Goal: Task Accomplishment & Management: Manage account settings

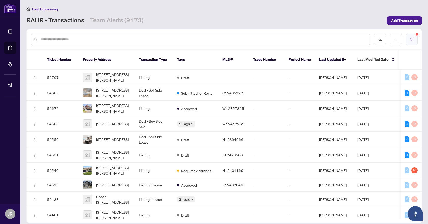
click at [407, 39] on button "button" at bounding box center [412, 40] width 12 height 12
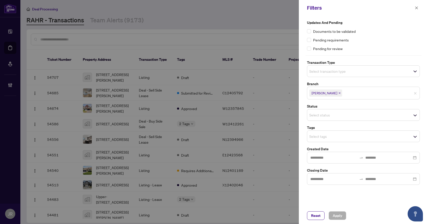
click at [366, 70] on span "Select transaction type" at bounding box center [363, 71] width 112 height 7
click at [377, 46] on div "Pending for review" at bounding box center [363, 49] width 113 height 6
click at [350, 119] on div "Select status" at bounding box center [363, 115] width 113 height 12
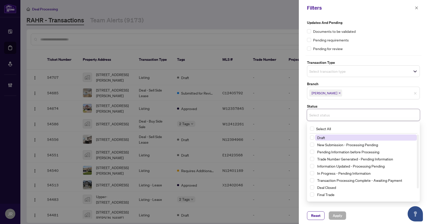
click at [367, 104] on label "Status" at bounding box center [363, 107] width 113 height 6
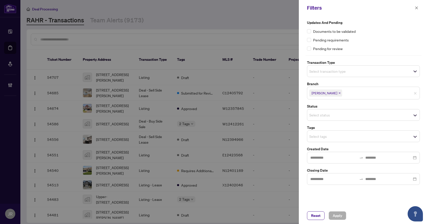
click at [349, 139] on span "Select tags" at bounding box center [363, 136] width 112 height 7
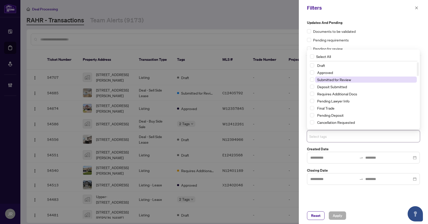
click at [353, 80] on span "Submitted for Review" at bounding box center [366, 80] width 102 height 6
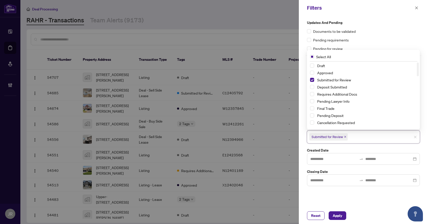
click at [391, 40] on div "Pending requirements" at bounding box center [363, 40] width 113 height 6
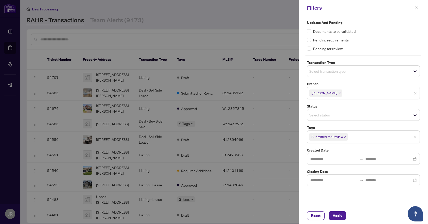
click at [348, 72] on span "Select transaction type" at bounding box center [363, 71] width 112 height 7
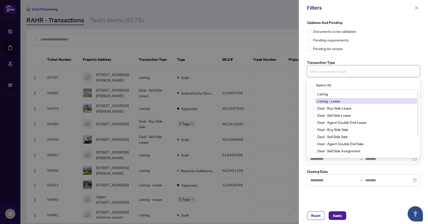
click at [345, 99] on span "Listing - Lease" at bounding box center [366, 101] width 102 height 6
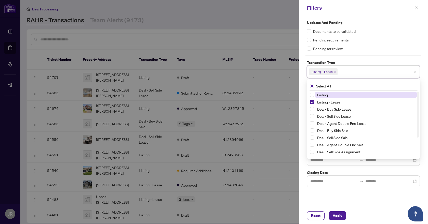
click at [345, 93] on span "Listing" at bounding box center [366, 95] width 102 height 6
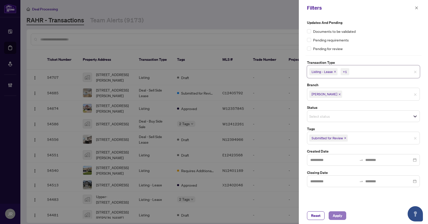
click at [343, 213] on button "Apply" at bounding box center [338, 216] width 18 height 9
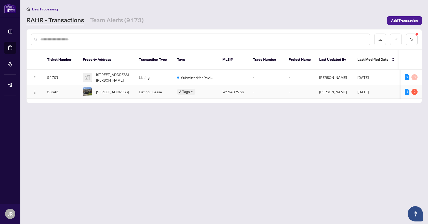
click at [278, 88] on td "-" at bounding box center [267, 91] width 36 height 13
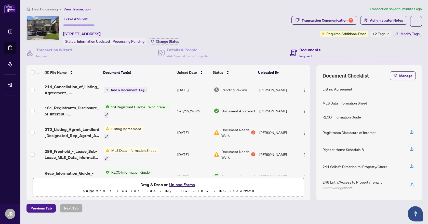
click at [174, 88] on td "Add a Document Tag" at bounding box center [139, 90] width 74 height 20
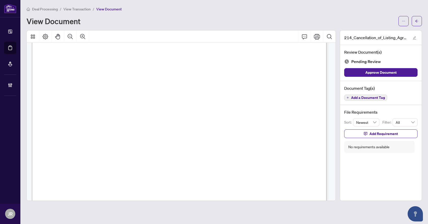
scroll to position [25, 0]
click at [414, 22] on button "button" at bounding box center [417, 21] width 10 height 10
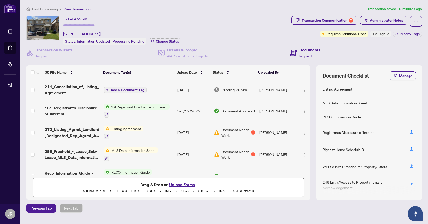
click at [46, 9] on span "Deal Processing" at bounding box center [45, 9] width 26 height 5
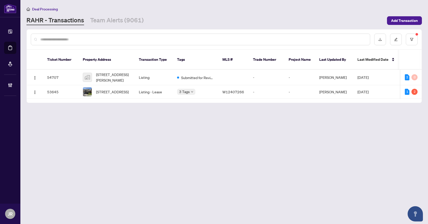
click at [78, 41] on input "text" at bounding box center [203, 40] width 326 height 6
click at [412, 40] on icon "filter" at bounding box center [412, 40] width 4 height 4
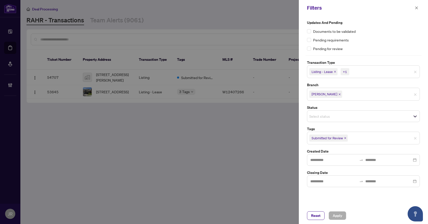
click at [335, 72] on icon "close" at bounding box center [335, 72] width 2 height 2
click at [322, 71] on span "Listing" at bounding box center [317, 71] width 17 height 7
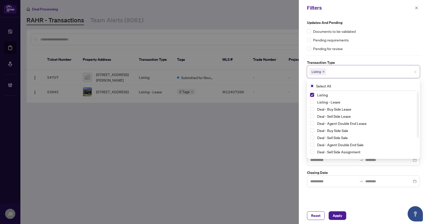
click at [348, 193] on div "Updates and Pending Documents to be validated Pending requirements Pending for …" at bounding box center [363, 112] width 129 height 192
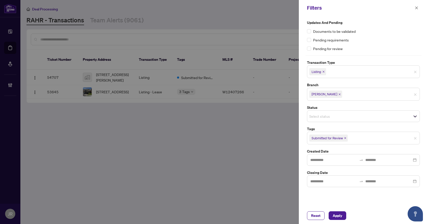
click at [325, 71] on icon "close" at bounding box center [323, 72] width 2 height 2
click at [344, 136] on icon "close" at bounding box center [345, 137] width 3 height 3
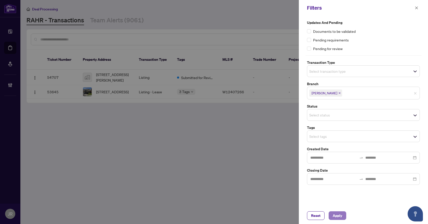
click at [343, 217] on button "Apply" at bounding box center [338, 216] width 18 height 9
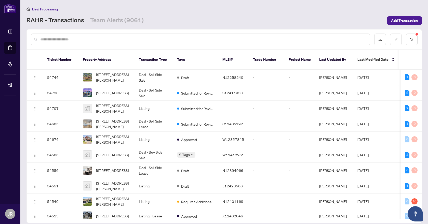
click at [82, 37] on input "text" at bounding box center [203, 40] width 326 height 6
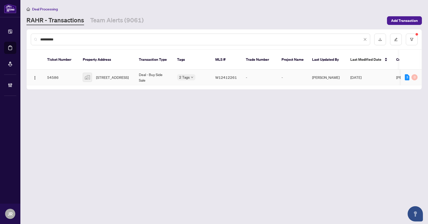
type input "**********"
click at [197, 75] on td "2 Tags" at bounding box center [192, 78] width 38 height 16
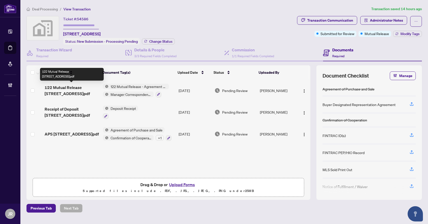
click at [88, 86] on span "122 Mutual Release 6839 Gracefield Dr.pdf" at bounding box center [72, 91] width 54 height 12
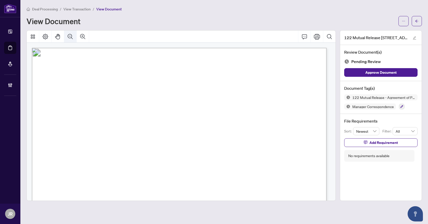
click at [68, 34] on icon "Zoom Out" at bounding box center [70, 37] width 6 height 6
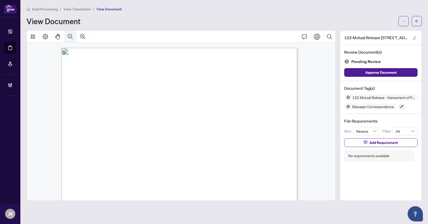
click at [68, 34] on icon "Zoom Out" at bounding box center [70, 37] width 6 height 6
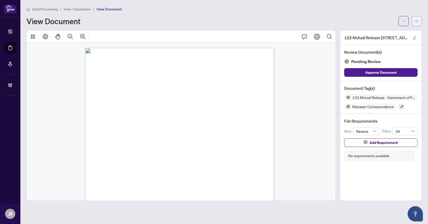
click at [416, 21] on icon "arrow-left" at bounding box center [417, 21] width 4 height 4
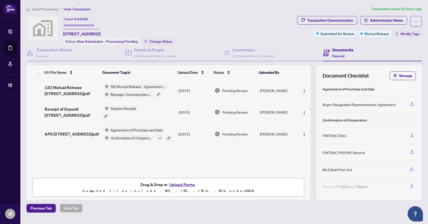
click at [52, 8] on span "Deal Processing" at bounding box center [45, 9] width 26 height 5
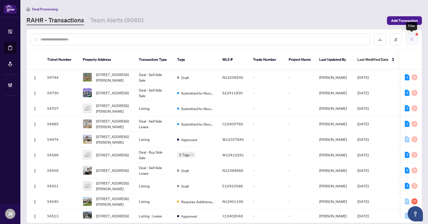
click at [413, 42] on button "button" at bounding box center [412, 40] width 12 height 12
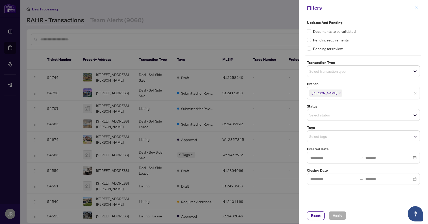
click at [418, 9] on button "button" at bounding box center [416, 8] width 7 height 6
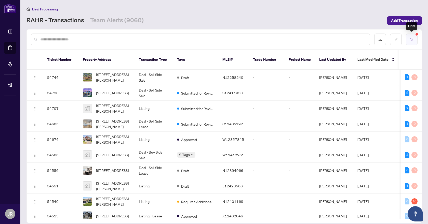
click at [412, 45] on button "button" at bounding box center [412, 40] width 12 height 12
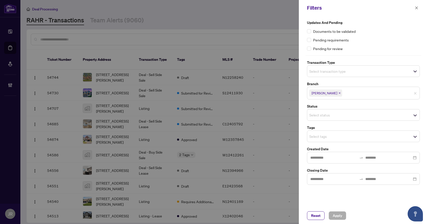
click at [352, 79] on div "Updates and Pending Documents to be validated Pending requirements Pending for …" at bounding box center [363, 102] width 116 height 165
click at [359, 71] on span "Select transaction type" at bounding box center [363, 71] width 112 height 7
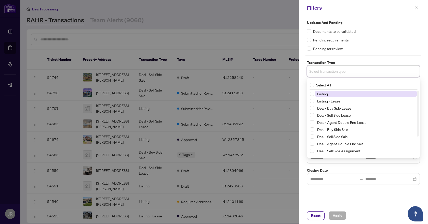
click at [351, 94] on span "Listing" at bounding box center [366, 94] width 102 height 6
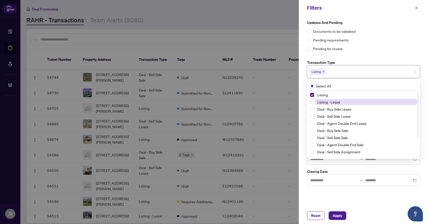
click at [350, 100] on span "Listing - Lease" at bounding box center [366, 102] width 102 height 6
click at [393, 206] on div "Updates and Pending Documents to be validated Pending requirements Pending for …" at bounding box center [363, 112] width 129 height 192
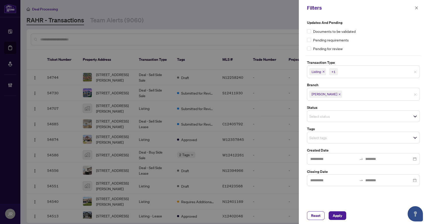
click at [332, 114] on input "search" at bounding box center [327, 116] width 36 height 6
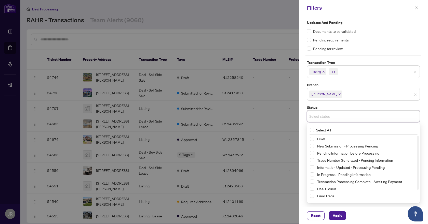
click at [368, 105] on label "Status" at bounding box center [363, 108] width 113 height 6
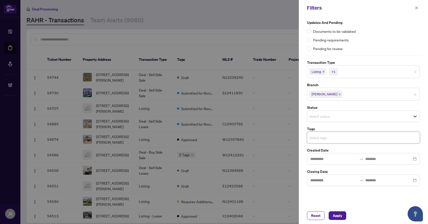
click at [340, 137] on input "search" at bounding box center [327, 138] width 36 height 6
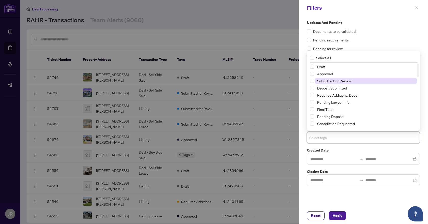
click at [337, 82] on span "Submitted for Review" at bounding box center [334, 81] width 34 height 5
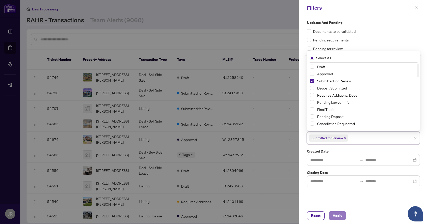
click at [333, 213] on span "Apply" at bounding box center [337, 216] width 9 height 8
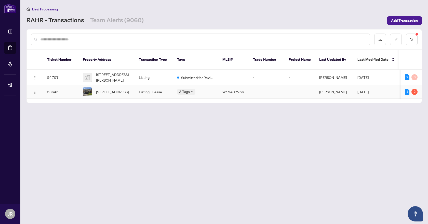
click at [157, 87] on td "Listing - Lease" at bounding box center [154, 91] width 38 height 13
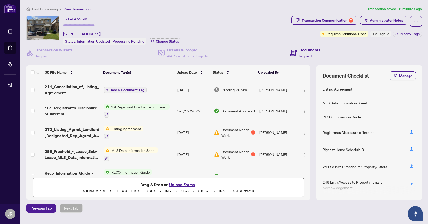
click at [175, 88] on td "Sep/25/2025" at bounding box center [193, 90] width 36 height 20
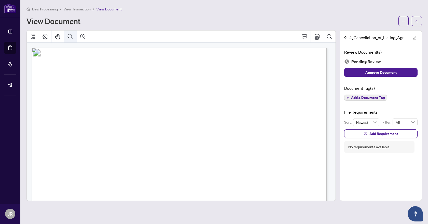
click at [69, 34] on icon "Zoom Out" at bounding box center [70, 37] width 6 height 6
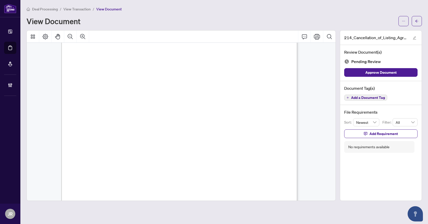
scroll to position [25, 0]
click at [119, 94] on span "W12407266" at bounding box center [117, 96] width 19 height 4
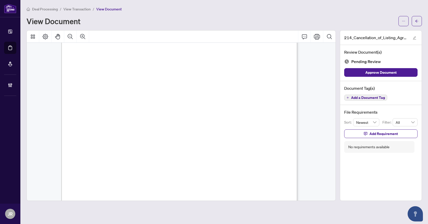
click at [119, 94] on span "W12407266" at bounding box center [117, 96] width 19 height 4
click at [373, 98] on span "Add a Document Tag" at bounding box center [368, 98] width 34 height 4
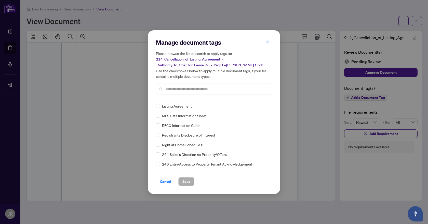
click at [198, 88] on input "text" at bounding box center [216, 89] width 102 height 6
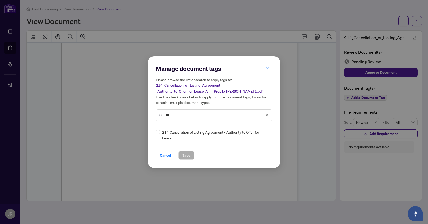
type input "***"
click at [261, 137] on img at bounding box center [261, 135] width 5 height 5
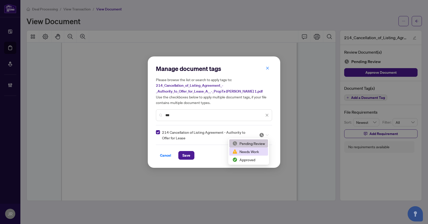
click at [253, 150] on div "Needs Work" at bounding box center [248, 152] width 33 height 6
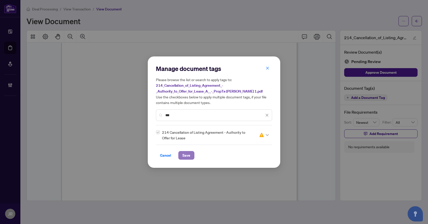
click at [185, 156] on span "Save" at bounding box center [186, 156] width 8 height 8
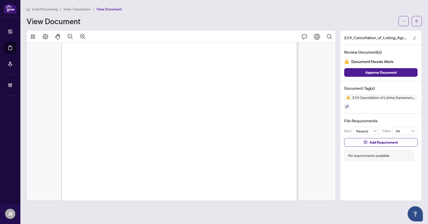
scroll to position [0, 0]
click at [405, 22] on icon "ellipsis" at bounding box center [404, 21] width 4 height 4
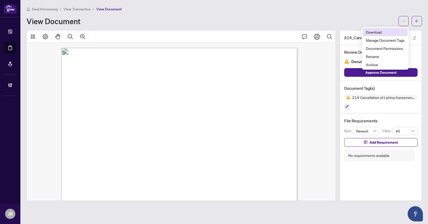
click at [379, 31] on span "Download" at bounding box center [385, 32] width 39 height 6
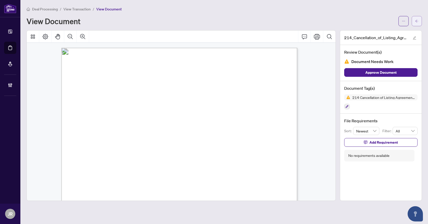
click at [415, 21] on icon "arrow-left" at bounding box center [417, 21] width 4 height 4
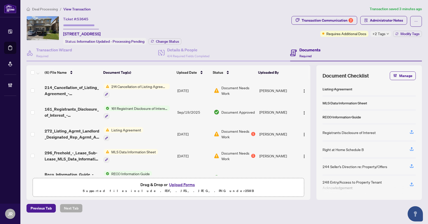
click at [50, 10] on span "Deal Processing" at bounding box center [45, 9] width 26 height 5
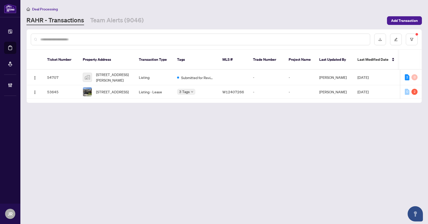
click at [417, 39] on div at bounding box center [224, 40] width 395 height 20
click at [413, 39] on button "button" at bounding box center [412, 40] width 12 height 12
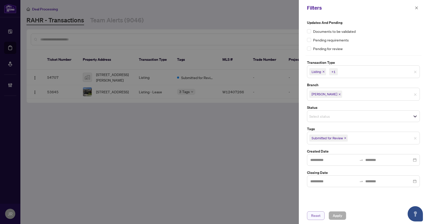
click at [321, 215] on button "Reset" at bounding box center [316, 216] width 18 height 9
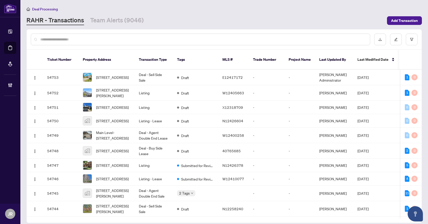
click at [131, 39] on input "text" at bounding box center [203, 40] width 326 height 6
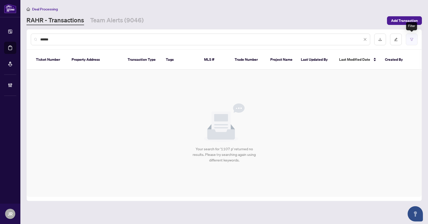
click at [407, 38] on button "button" at bounding box center [412, 40] width 12 height 12
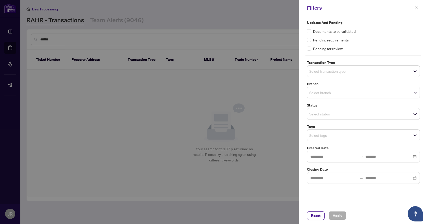
click at [333, 91] on input "search" at bounding box center [327, 93] width 36 height 6
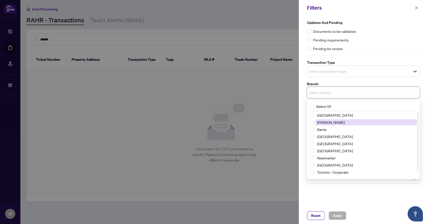
click at [328, 124] on span "[PERSON_NAME]" at bounding box center [331, 122] width 28 height 5
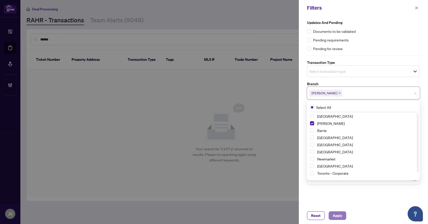
click at [339, 218] on span "Apply" at bounding box center [337, 216] width 9 height 8
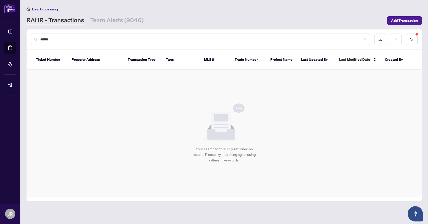
click at [65, 38] on input "******" at bounding box center [201, 40] width 322 height 6
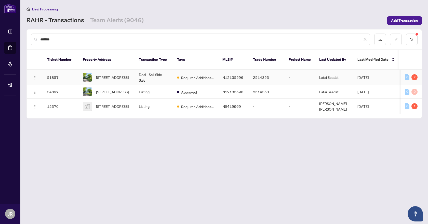
type input "*******"
click at [160, 70] on td "Deal - Sell Side Sale" at bounding box center [154, 78] width 38 height 16
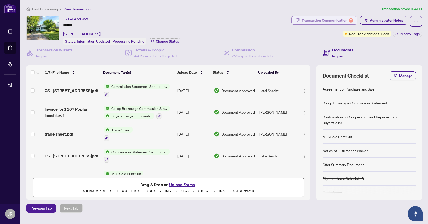
click at [348, 20] on div "Transaction Communication 2" at bounding box center [327, 20] width 51 height 8
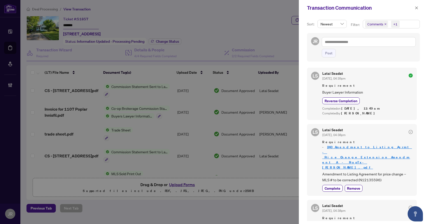
click at [385, 25] on icon "close" at bounding box center [385, 24] width 3 height 3
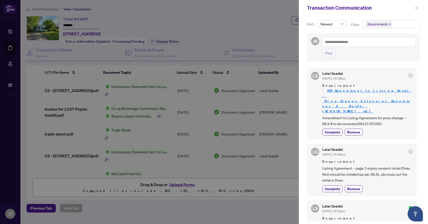
click at [416, 7] on icon "close" at bounding box center [417, 8] width 4 height 4
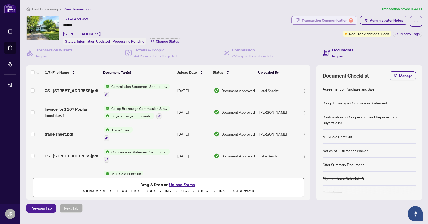
click at [350, 23] on div "Transaction Communication 2" at bounding box center [327, 20] width 51 height 8
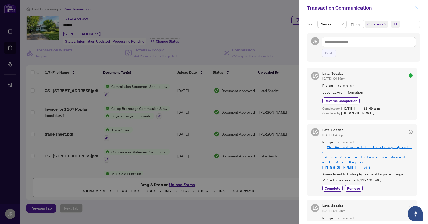
click at [417, 7] on icon "close" at bounding box center [417, 8] width 4 height 4
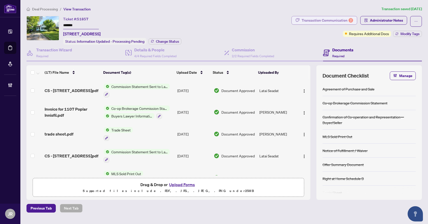
click at [346, 19] on div "Transaction Communication 2" at bounding box center [327, 20] width 51 height 8
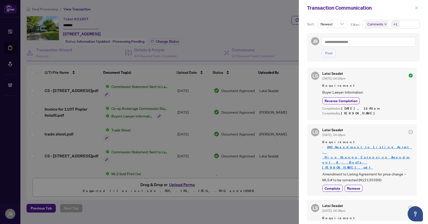
click at [415, 8] on icon "close" at bounding box center [417, 8] width 4 height 4
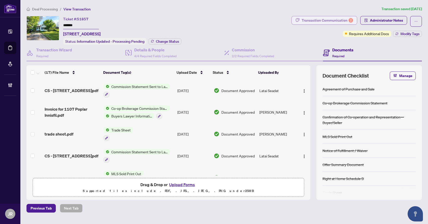
click at [347, 21] on div "Transaction Communication 2" at bounding box center [327, 20] width 51 height 8
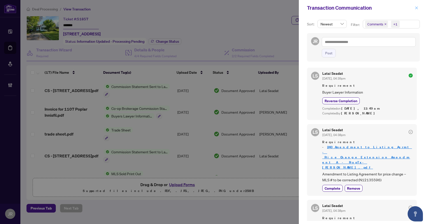
click at [416, 8] on icon "close" at bounding box center [417, 8] width 4 height 4
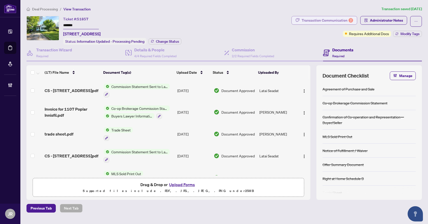
click at [329, 16] on div "Transaction Communication 2" at bounding box center [327, 20] width 51 height 8
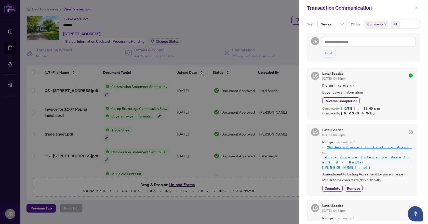
click at [418, 7] on icon "close" at bounding box center [417, 8] width 4 height 4
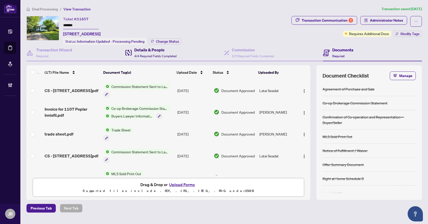
click at [159, 52] on h4 "Details & People" at bounding box center [155, 50] width 42 height 6
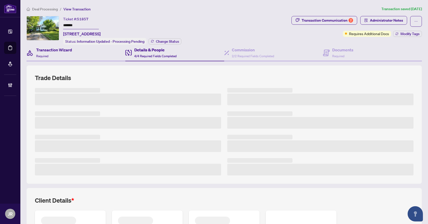
click at [76, 53] on div "Transaction Wizard Required" at bounding box center [75, 53] width 99 height 17
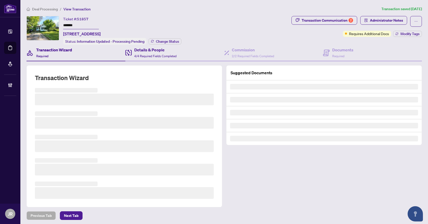
click at [172, 45] on div "Details & People 4/4 Required Fields Completed" at bounding box center [174, 53] width 99 height 17
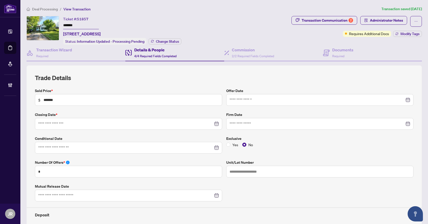
type input "**********"
drag, startPoint x: 62, startPoint y: 32, endPoint x: 91, endPoint y: 33, distance: 28.8
click at [91, 33] on div "Ticket #: 51857 ******* 1107 Poplar Dr, Innisfil, Ontario L0L 1R0, Canada Statu…" at bounding box center [157, 30] width 263 height 29
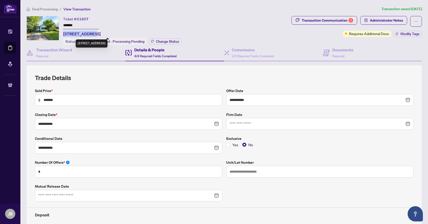
copy span "1107 Poplar Dr"
click at [84, 19] on span "51857" at bounding box center [82, 19] width 11 height 5
copy span "51857"
click at [77, 23] on input "*******" at bounding box center [81, 25] width 36 height 7
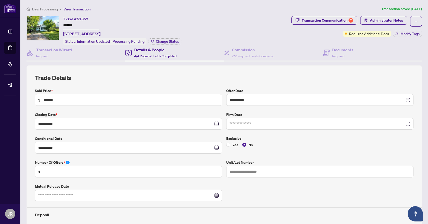
click at [77, 23] on input "*******" at bounding box center [81, 25] width 36 height 7
click at [63, 54] on div "Transaction Wizard Required" at bounding box center [54, 53] width 36 height 12
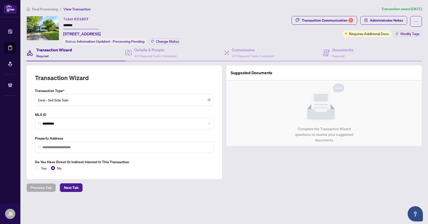
type input "**********"
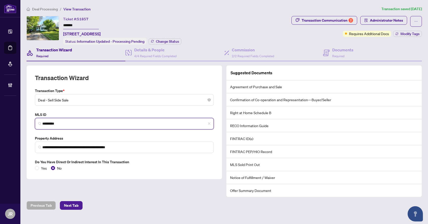
click at [57, 122] on input "*********" at bounding box center [126, 123] width 168 height 5
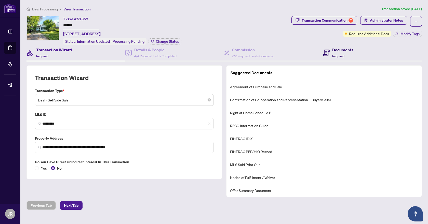
click at [328, 57] on span at bounding box center [326, 53] width 7 height 12
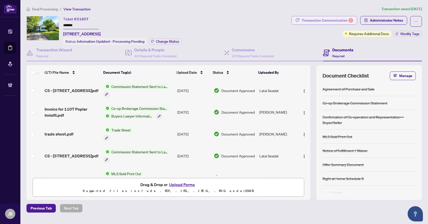
click at [337, 19] on div "Transaction Communication 2" at bounding box center [327, 20] width 51 height 8
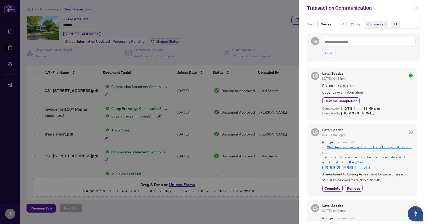
click at [417, 9] on icon "close" at bounding box center [417, 8] width 4 height 4
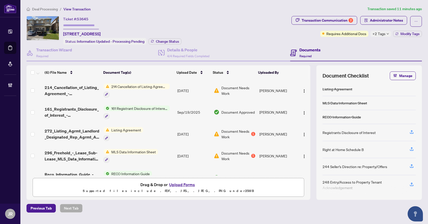
click at [180, 90] on td "Sep/25/2025" at bounding box center [193, 91] width 36 height 22
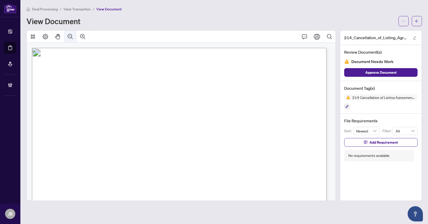
click at [71, 34] on icon "Zoom Out" at bounding box center [70, 36] width 5 height 5
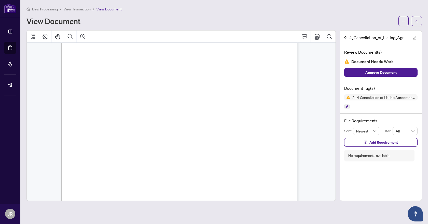
scroll to position [51, 0]
click at [417, 20] on icon "arrow-left" at bounding box center [417, 21] width 4 height 4
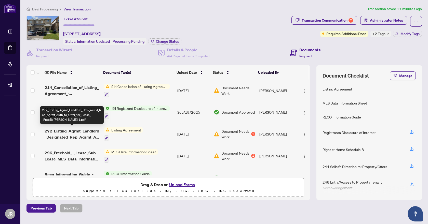
click at [86, 131] on span "272_Listing_Agrmt_Landlord_Designated_Rep_Agrmt_Auth_to_Offer_for_Lease_-_PropT…" at bounding box center [72, 134] width 55 height 12
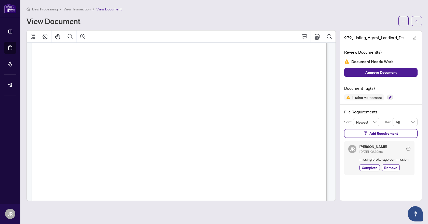
scroll to position [25, 0]
click at [416, 22] on icon "arrow-left" at bounding box center [417, 21] width 4 height 4
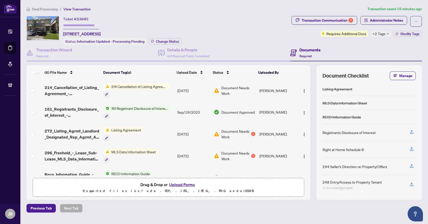
click at [172, 131] on td "Listing Agreement" at bounding box center [139, 134] width 74 height 22
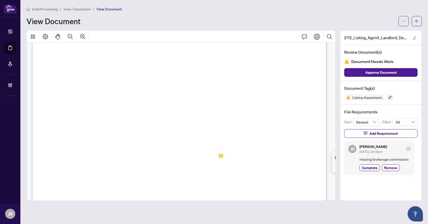
scroll to position [127, 0]
click at [413, 23] on button "button" at bounding box center [417, 21] width 10 height 10
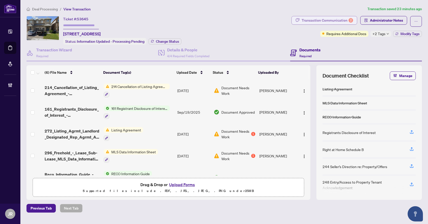
click at [356, 21] on button "Transaction Communication 2" at bounding box center [324, 20] width 66 height 9
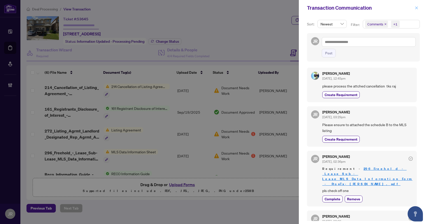
click at [418, 11] on span "button" at bounding box center [417, 8] width 4 height 8
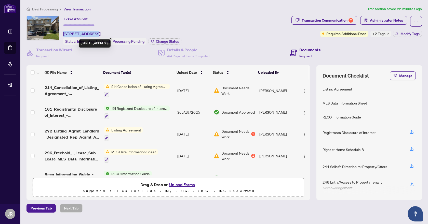
drag, startPoint x: 64, startPoint y: 33, endPoint x: 91, endPoint y: 33, distance: 27.0
click at [91, 33] on span "24 Toddville Rd, Brampton, Ontario L6P 3J2, Canada" at bounding box center [81, 34] width 37 height 6
copy span "24 Toddville Rd"
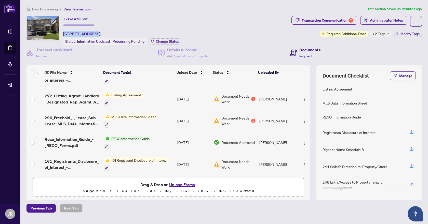
scroll to position [36, 0]
click at [134, 114] on span "MLS Data Information Sheet" at bounding box center [133, 117] width 49 height 6
click at [83, 140] on span "Reco_Information_Guide_-_RECO_Forms.pdf" at bounding box center [72, 143] width 55 height 12
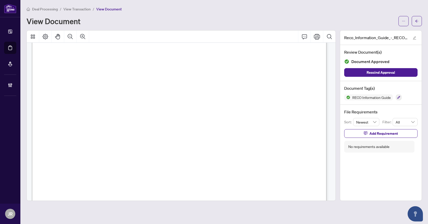
scroll to position [4757, 0]
click at [421, 22] on button "button" at bounding box center [417, 21] width 10 height 10
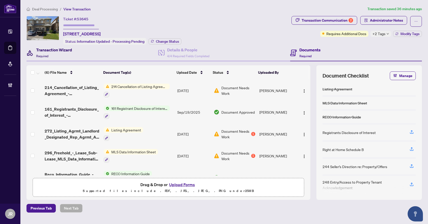
click at [63, 49] on h4 "Transaction Wizard" at bounding box center [54, 50] width 36 height 6
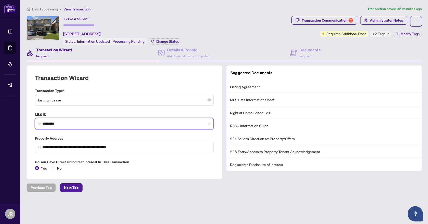
click at [51, 122] on input "*********" at bounding box center [126, 123] width 168 height 5
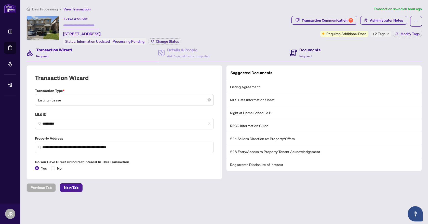
click at [301, 56] on span "Required" at bounding box center [305, 56] width 12 height 4
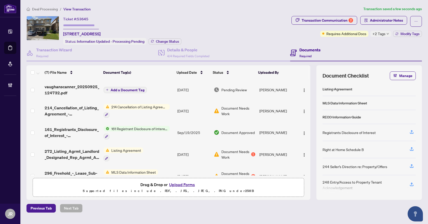
click at [188, 86] on td "Sep/25/2025" at bounding box center [193, 90] width 36 height 20
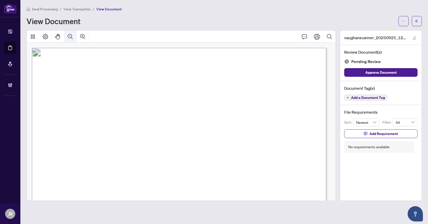
click at [68, 36] on icon "Zoom Out" at bounding box center [70, 37] width 6 height 6
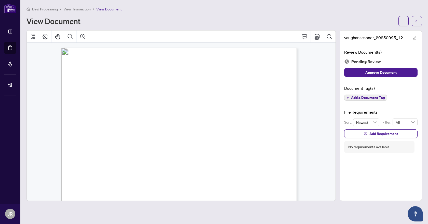
click at [384, 98] on span "Add a Document Tag" at bounding box center [368, 98] width 34 height 4
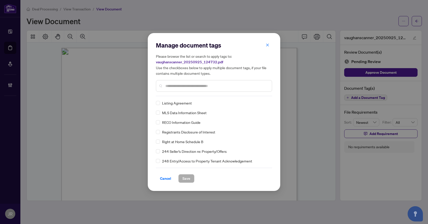
click at [195, 88] on input "text" at bounding box center [216, 86] width 102 height 6
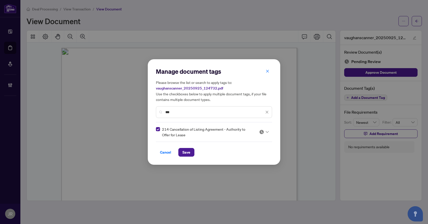
click at [182, 112] on input "***" at bounding box center [214, 113] width 99 height 6
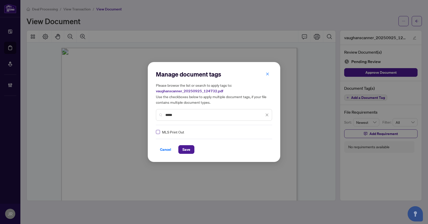
type input "*****"
click at [266, 115] on icon "close" at bounding box center [267, 115] width 3 height 3
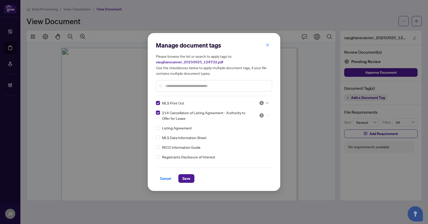
click at [266, 115] on icon at bounding box center [267, 116] width 3 height 2
click at [247, 140] on div "Approved" at bounding box center [247, 141] width 33 height 6
click at [261, 104] on img at bounding box center [261, 103] width 5 height 5
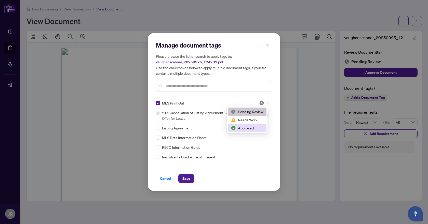
click at [260, 131] on div "Approved" at bounding box center [247, 128] width 39 height 8
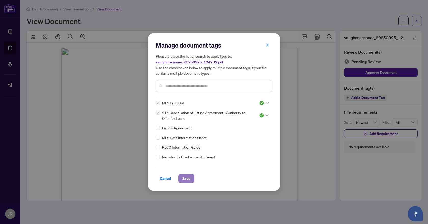
click at [182, 174] on button "Save" at bounding box center [186, 178] width 16 height 9
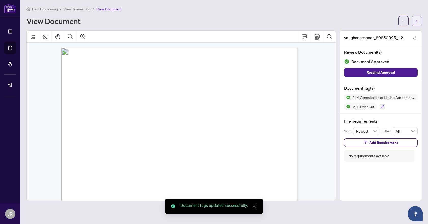
click at [420, 21] on button "button" at bounding box center [417, 21] width 10 height 10
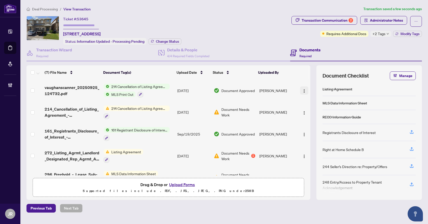
click at [304, 90] on img "button" at bounding box center [304, 91] width 4 height 4
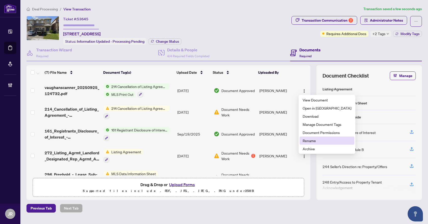
click at [309, 138] on span "Rename" at bounding box center [327, 141] width 49 height 6
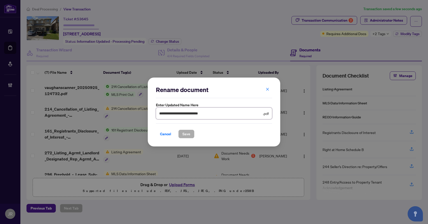
click at [220, 116] on input "**********" at bounding box center [210, 114] width 103 height 6
type input "**********"
click at [191, 134] on button "Save" at bounding box center [186, 134] width 16 height 9
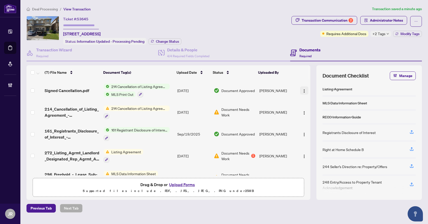
click at [303, 89] on img "button" at bounding box center [304, 91] width 4 height 4
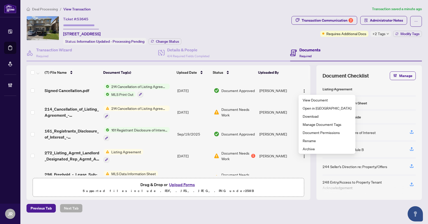
click at [340, 49] on div "Documents Required" at bounding box center [356, 53] width 132 height 17
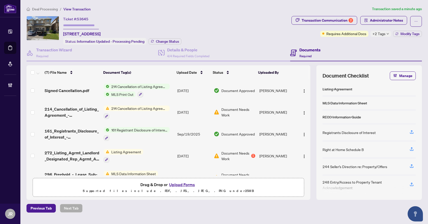
click at [382, 33] on span "+2 Tags" at bounding box center [378, 34] width 13 height 6
click at [231, 19] on div "Ticket #: 53645 24 Toddville Rd, Brampton, Ontario L6P 3J2, Canada Status: Info…" at bounding box center [157, 30] width 263 height 29
click at [414, 33] on span "Modify Tags" at bounding box center [409, 34] width 19 height 4
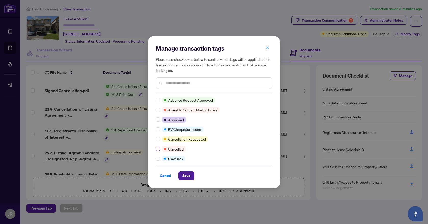
click at [158, 147] on label at bounding box center [158, 149] width 4 height 6
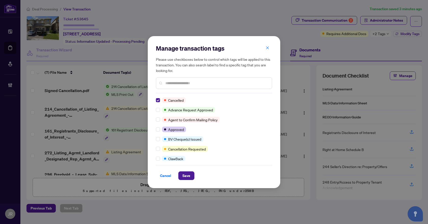
click at [197, 84] on input "text" at bounding box center [216, 83] width 102 height 6
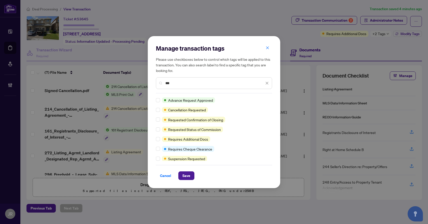
type input "***"
click at [183, 174] on span "Save" at bounding box center [186, 176] width 8 height 8
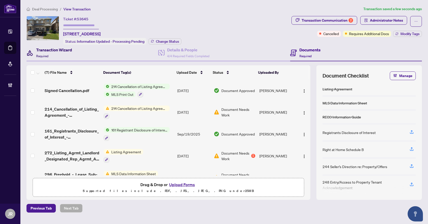
click at [42, 55] on span "Required" at bounding box center [42, 56] width 12 height 4
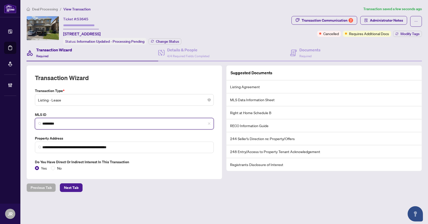
click at [60, 124] on input "*********" at bounding box center [126, 123] width 168 height 5
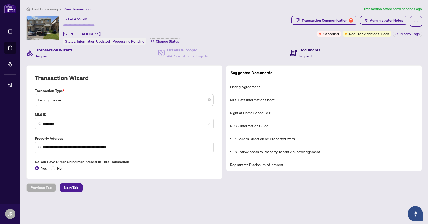
click at [317, 51] on h4 "Documents" at bounding box center [309, 50] width 21 height 6
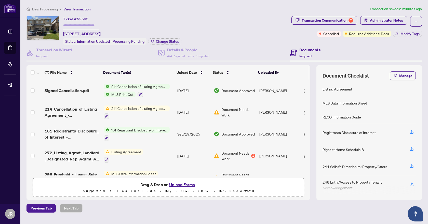
click at [48, 9] on span "Deal Processing" at bounding box center [45, 9] width 26 height 5
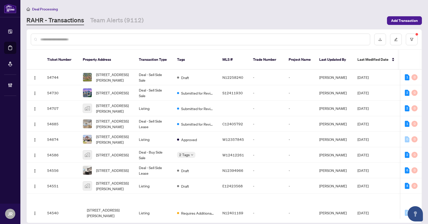
click at [135, 38] on input "text" at bounding box center [203, 40] width 326 height 6
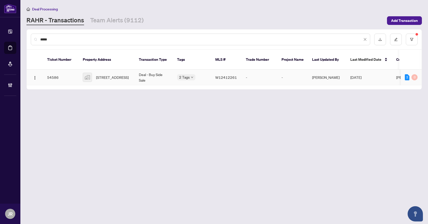
type input "*****"
click at [162, 71] on td "Deal - Buy Side Sale" at bounding box center [154, 78] width 38 height 16
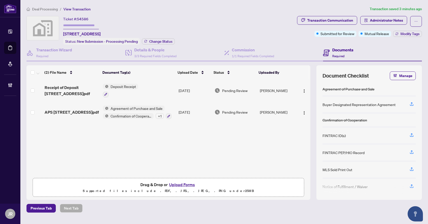
click at [45, 9] on span "Deal Processing" at bounding box center [45, 9] width 26 height 5
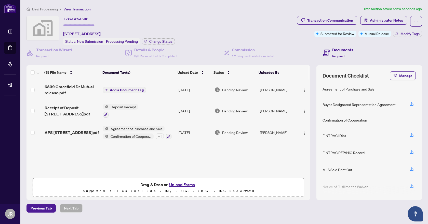
click at [233, 88] on span "Pending Review" at bounding box center [234, 90] width 25 height 6
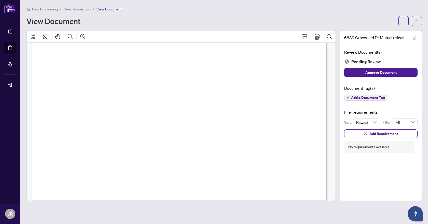
scroll to position [229, 0]
click at [64, 43] on span "(Witness)" at bounding box center [58, 41] width 12 height 4
click at [74, 35] on button "Zoom Out" at bounding box center [70, 37] width 12 height 12
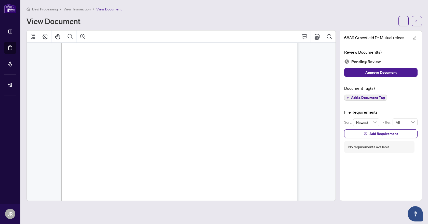
scroll to position [106, 0]
click at [418, 19] on icon "arrow-left" at bounding box center [417, 21] width 4 height 4
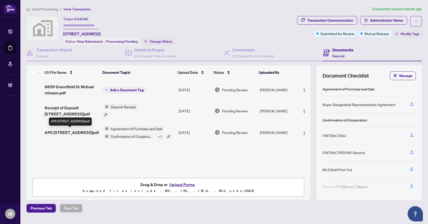
click at [92, 131] on span "APS 6839 Gracefield Dr.pdf" at bounding box center [72, 133] width 54 height 6
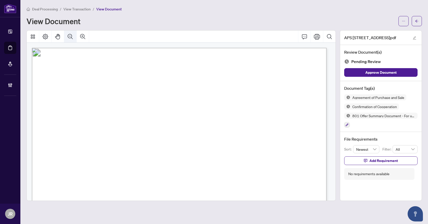
click at [67, 38] on icon "Zoom Out" at bounding box center [70, 37] width 6 height 6
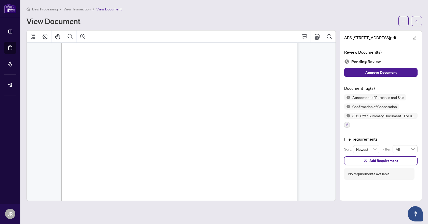
scroll to position [102, 0]
click at [419, 22] on button "button" at bounding box center [417, 21] width 10 height 10
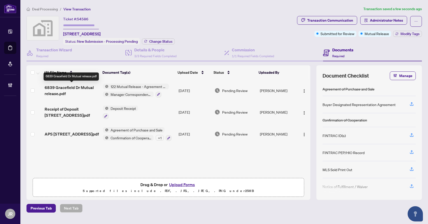
click at [77, 91] on span "6839 Gracefield Dr Mutual release.pdf" at bounding box center [72, 91] width 54 height 12
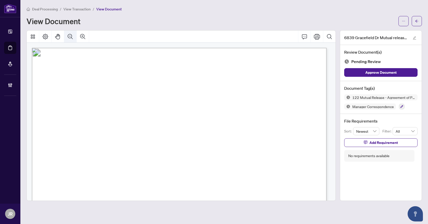
click at [73, 39] on icon "Zoom Out" at bounding box center [70, 37] width 6 height 6
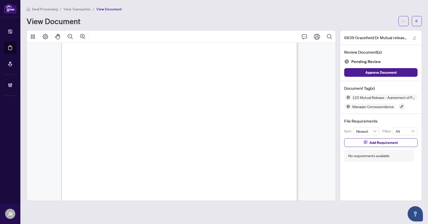
scroll to position [51, 0]
click at [405, 23] on button "button" at bounding box center [403, 21] width 10 height 10
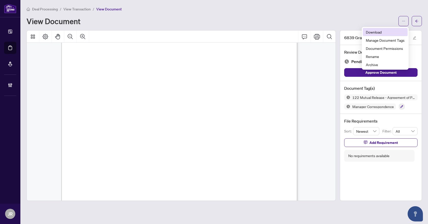
click at [385, 34] on span "Download" at bounding box center [385, 32] width 39 height 6
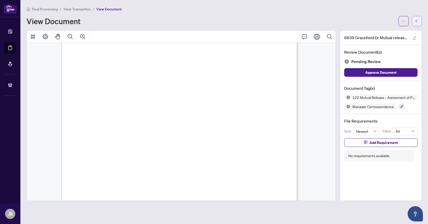
click at [415, 21] on button "button" at bounding box center [417, 21] width 10 height 10
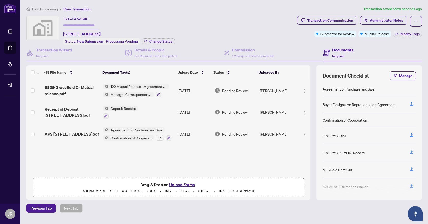
click at [79, 130] on td "APS 6839 Gracefield Dr.pdf" at bounding box center [72, 134] width 58 height 22
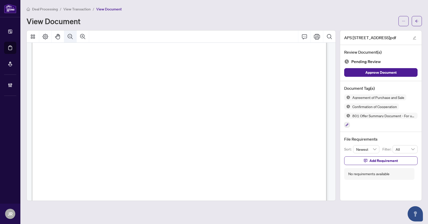
click at [67, 40] on button "Zoom Out" at bounding box center [70, 37] width 12 height 12
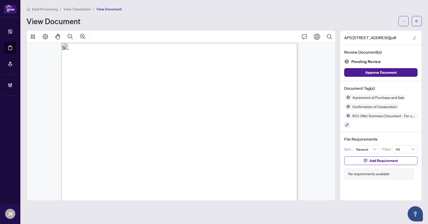
scroll to position [1248, 0]
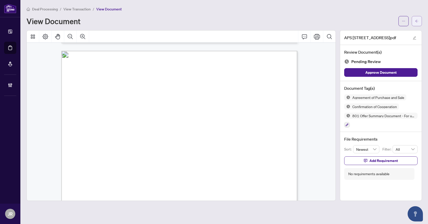
click at [417, 20] on icon "arrow-left" at bounding box center [417, 21] width 4 height 4
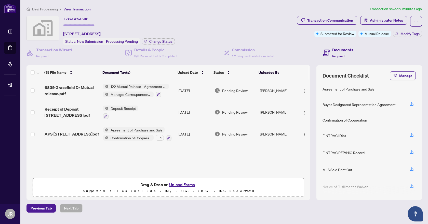
click at [192, 133] on td "Sep/24/2025" at bounding box center [195, 134] width 36 height 22
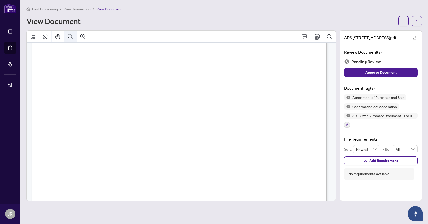
click at [67, 35] on icon "Zoom Out" at bounding box center [70, 37] width 6 height 6
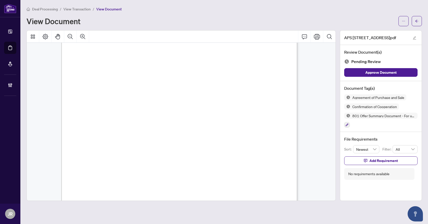
scroll to position [1282, 0]
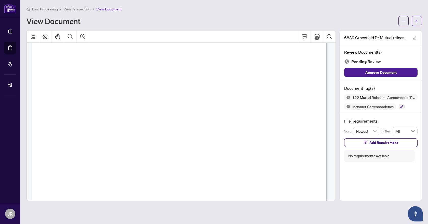
scroll to position [102, 0]
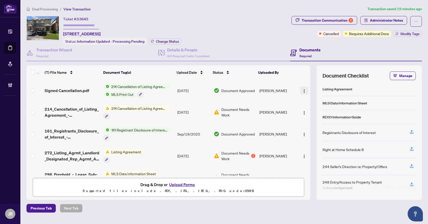
click at [302, 90] on img "button" at bounding box center [304, 91] width 4 height 4
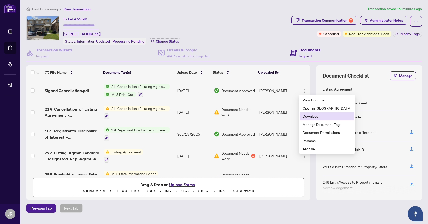
click at [315, 117] on span "Download" at bounding box center [327, 117] width 49 height 6
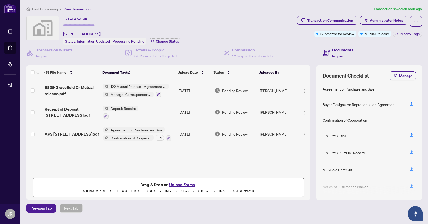
click at [50, 8] on span "Deal Processing" at bounding box center [45, 9] width 26 height 5
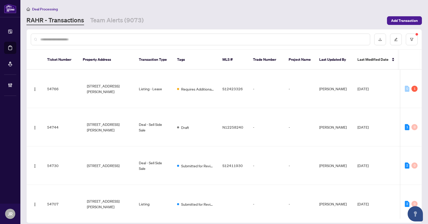
click at [62, 41] on input "text" at bounding box center [203, 40] width 326 height 6
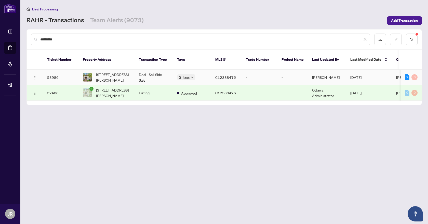
type input "*********"
click at [154, 70] on td "Deal - Sell Side Sale" at bounding box center [154, 78] width 38 height 16
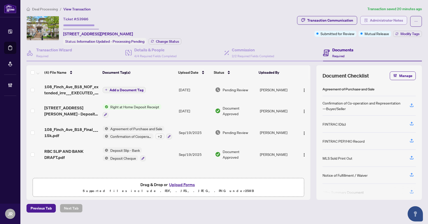
click at [373, 21] on span "Administrator Notes" at bounding box center [386, 20] width 33 height 8
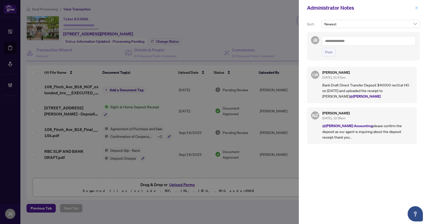
click at [417, 6] on icon "close" at bounding box center [417, 8] width 4 height 4
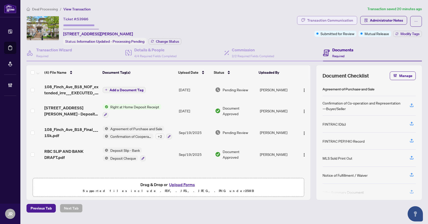
click at [347, 18] on div "Transaction Communication" at bounding box center [330, 20] width 46 height 8
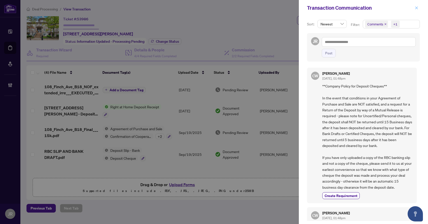
click at [417, 7] on icon "close" at bounding box center [416, 7] width 3 height 3
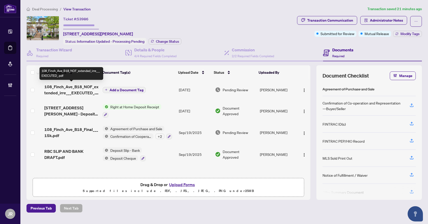
click at [89, 89] on span "108_Finch_Ave_B18_NOF_extended_irre___EXECUTED_.pdf" at bounding box center [71, 90] width 54 height 12
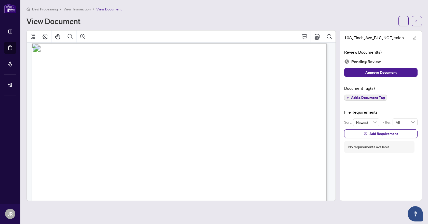
scroll to position [4, 0]
click at [421, 20] on button "button" at bounding box center [417, 21] width 10 height 10
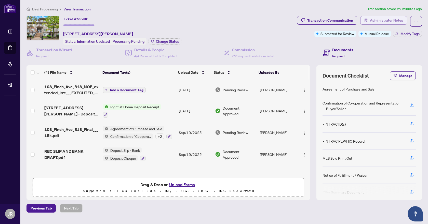
click at [390, 20] on span "Administrator Notes" at bounding box center [386, 20] width 33 height 8
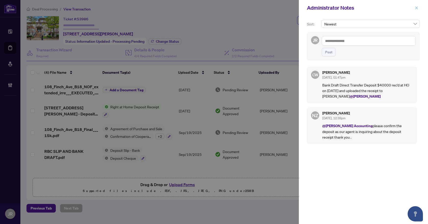
click at [418, 9] on icon "close" at bounding box center [417, 8] width 4 height 4
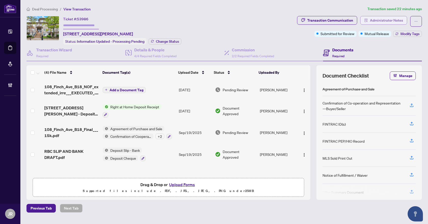
click at [384, 17] on span "Administrator Notes" at bounding box center [386, 20] width 33 height 8
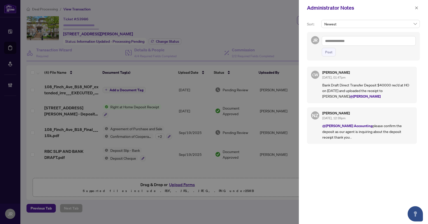
click at [369, 41] on textarea at bounding box center [369, 41] width 94 height 10
click at [348, 81] on span "Deals York" at bounding box center [359, 79] width 45 height 5
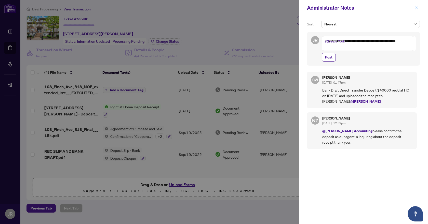
type textarea "**********"
click at [417, 6] on span "button" at bounding box center [417, 8] width 4 height 8
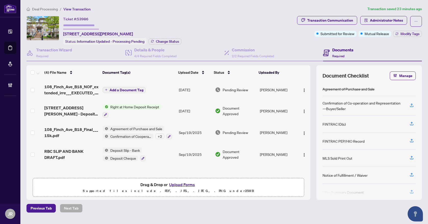
click at [52, 93] on span "108_Finch_Ave_B18_NOF_extended_irre___EXECUTED_.pdf" at bounding box center [71, 90] width 54 height 12
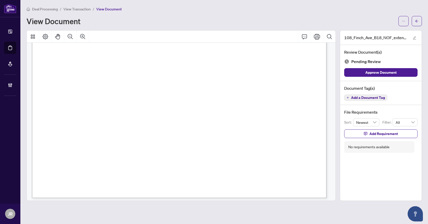
scroll to position [233, 0]
click at [417, 20] on icon "arrow-left" at bounding box center [417, 21] width 4 height 4
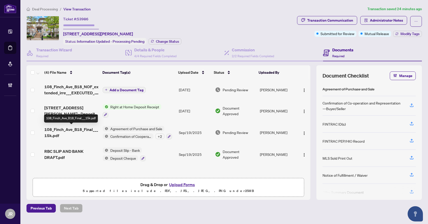
click at [87, 131] on span "108_Finch_Ave_B18_Final___15k.pdf" at bounding box center [71, 133] width 54 height 12
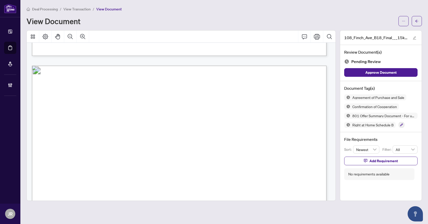
scroll to position [841, 0]
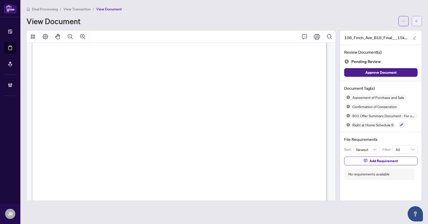
click at [417, 22] on icon "arrow-left" at bounding box center [417, 21] width 4 height 4
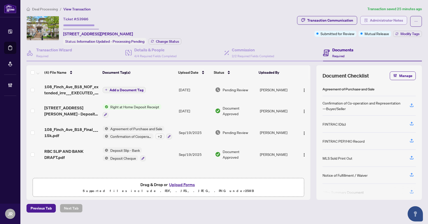
click at [369, 19] on button "Administrator Notes" at bounding box center [383, 20] width 47 height 9
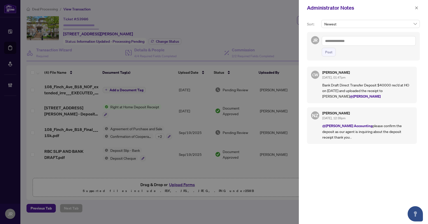
click at [354, 43] on textarea at bounding box center [369, 41] width 94 height 10
click at [361, 46] on b "Acc" at bounding box center [364, 44] width 6 height 5
click at [325, 41] on textarea "**********" at bounding box center [369, 41] width 94 height 10
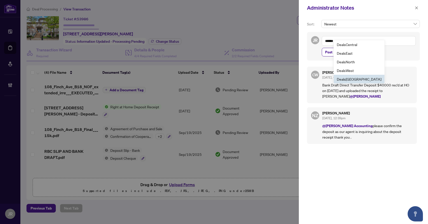
click at [346, 78] on span "Deals York" at bounding box center [359, 79] width 45 height 5
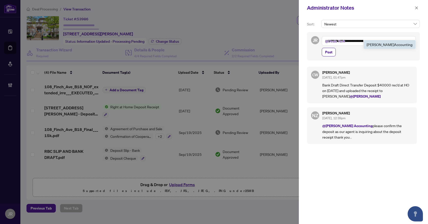
click at [384, 46] on span "RAHR Acco unting" at bounding box center [390, 44] width 46 height 5
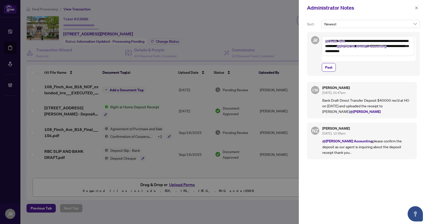
click at [362, 45] on textarea "**********" at bounding box center [368, 46] width 92 height 20
click at [402, 53] on textarea "**********" at bounding box center [368, 46] width 92 height 20
click at [354, 51] on textarea "**********" at bounding box center [368, 46] width 92 height 20
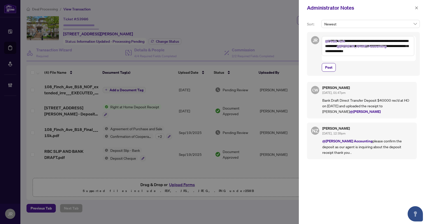
click at [354, 51] on textarea "**********" at bounding box center [368, 46] width 92 height 20
type textarea "**********"
click at [418, 7] on button "button" at bounding box center [416, 8] width 7 height 6
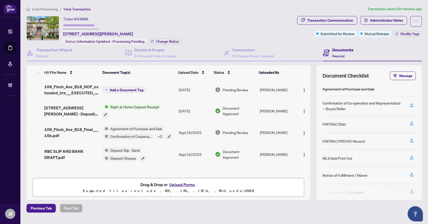
click at [90, 132] on span "108_Finch_Ave_B18_Final___15k.pdf" at bounding box center [71, 133] width 54 height 12
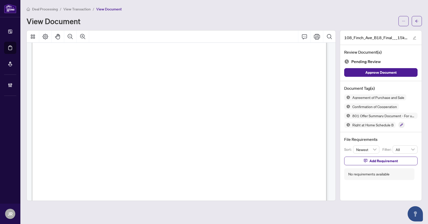
scroll to position [76, 0]
click at [420, 25] on button "button" at bounding box center [417, 21] width 10 height 10
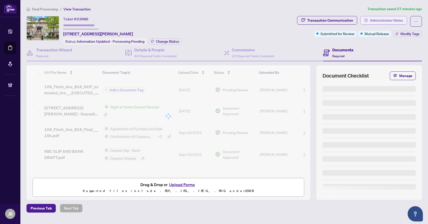
click at [369, 18] on button "Administrator Notes" at bounding box center [383, 20] width 47 height 9
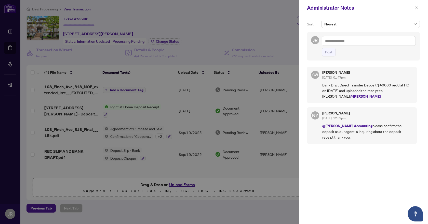
click at [360, 45] on textarea at bounding box center [369, 41] width 94 height 10
paste textarea "**********"
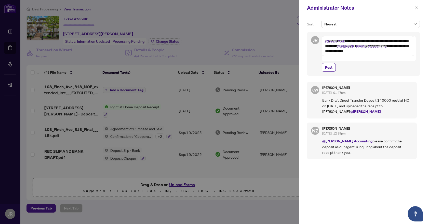
click at [358, 52] on textarea "**********" at bounding box center [368, 46] width 92 height 20
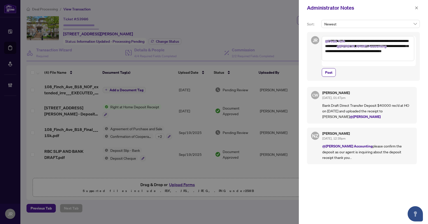
drag, startPoint x: 393, startPoint y: 51, endPoint x: 334, endPoint y: 59, distance: 59.4
click at [334, 59] on textarea "**********" at bounding box center [368, 48] width 92 height 25
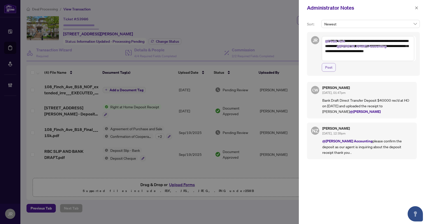
type textarea "**********"
click at [330, 71] on span "Post" at bounding box center [328, 67] width 7 height 8
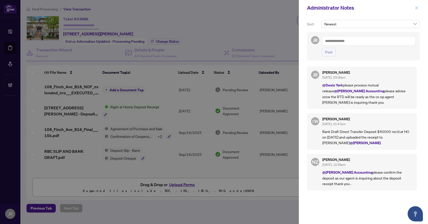
click at [417, 7] on icon "close" at bounding box center [417, 8] width 4 height 4
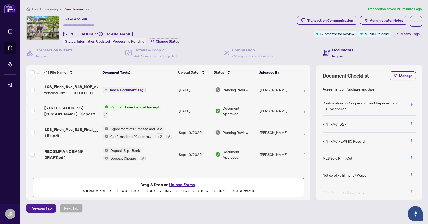
click at [49, 10] on span "Deal Processing" at bounding box center [45, 9] width 26 height 5
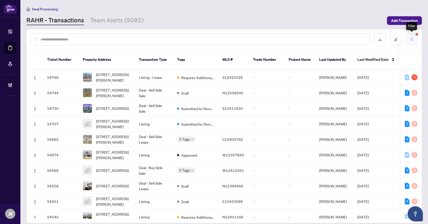
click at [409, 38] on button "button" at bounding box center [412, 40] width 12 height 12
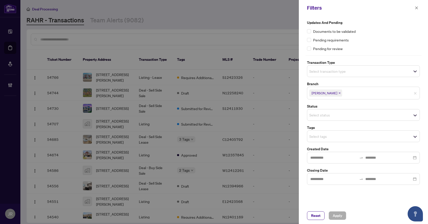
click at [342, 68] on input "search" at bounding box center [327, 71] width 36 height 6
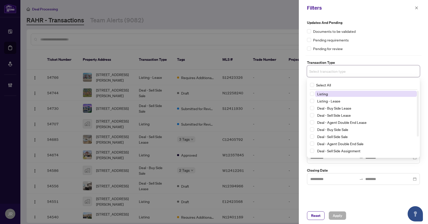
click at [337, 89] on div "Select All" at bounding box center [363, 85] width 111 height 10
click at [337, 94] on span "Listing" at bounding box center [366, 94] width 102 height 6
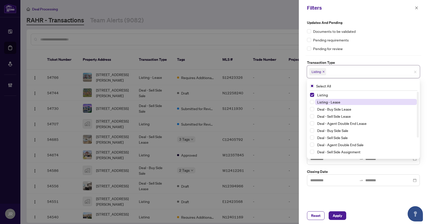
click at [336, 101] on span "Listing - Lease" at bounding box center [328, 102] width 23 height 5
click at [355, 166] on div "Updates and Pending Documents to be validated Pending requirements Pending for …" at bounding box center [363, 103] width 116 height 167
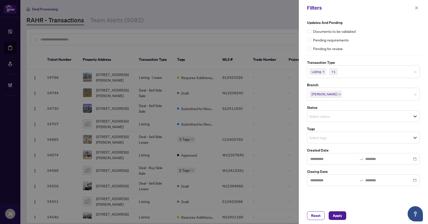
click at [348, 117] on span "Select status" at bounding box center [363, 116] width 112 height 7
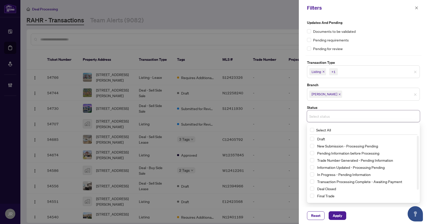
click at [360, 105] on label "Status" at bounding box center [363, 108] width 113 height 6
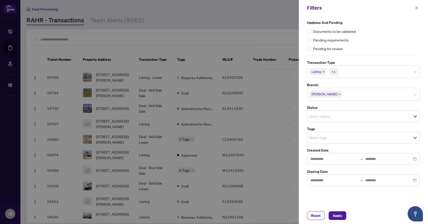
click at [345, 135] on input "search" at bounding box center [327, 138] width 36 height 6
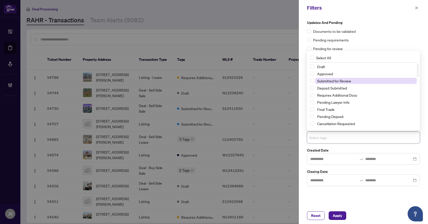
click at [344, 81] on span "Submitted for Review" at bounding box center [334, 81] width 34 height 5
click at [336, 209] on div "Reset Apply" at bounding box center [363, 216] width 129 height 17
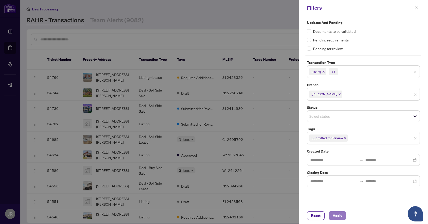
click at [337, 215] on span "Apply" at bounding box center [337, 216] width 9 height 8
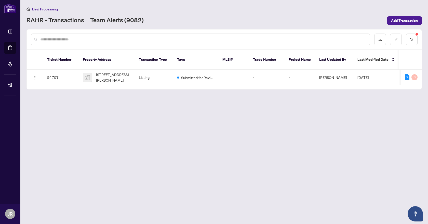
click at [125, 19] on link "Team Alerts (9082)" at bounding box center [116, 20] width 53 height 9
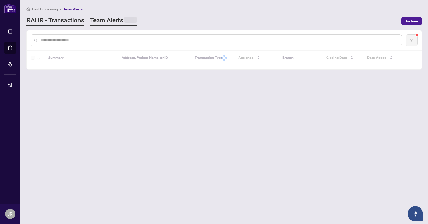
click at [77, 22] on link "RAHR - Transactions" at bounding box center [55, 21] width 58 height 10
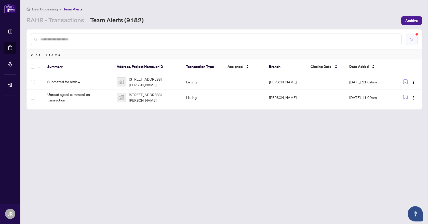
click at [413, 37] on button "button" at bounding box center [412, 40] width 12 height 12
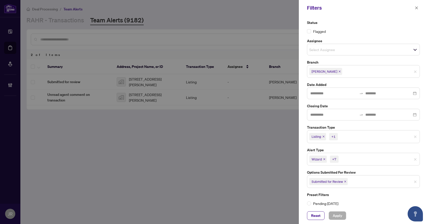
click at [345, 182] on icon "close" at bounding box center [345, 182] width 3 height 3
click at [345, 183] on input "search" at bounding box center [327, 181] width 36 height 6
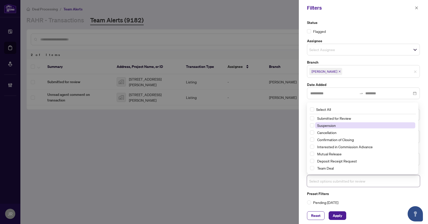
click at [339, 126] on span "Suspension" at bounding box center [365, 126] width 100 height 6
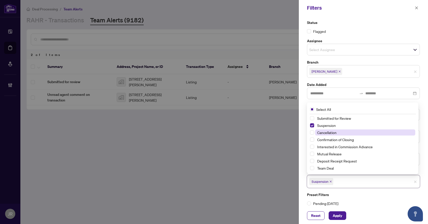
click at [339, 132] on span "Cancellation" at bounding box center [365, 133] width 100 height 6
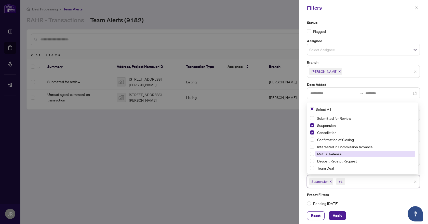
click at [336, 153] on span "Mutual Release" at bounding box center [329, 154] width 24 height 5
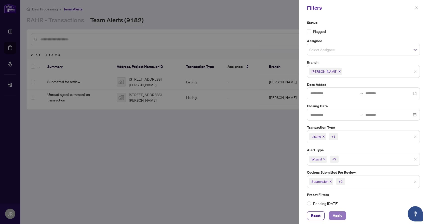
click at [341, 215] on span "Apply" at bounding box center [337, 216] width 9 height 8
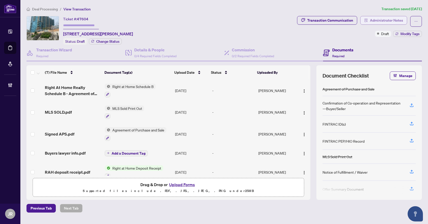
click at [391, 23] on span "Administrator Notes" at bounding box center [386, 20] width 33 height 8
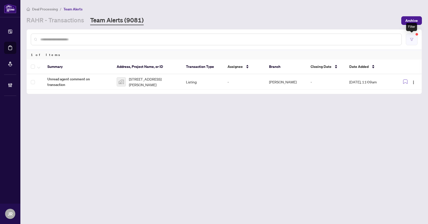
click at [414, 39] on button "button" at bounding box center [412, 40] width 12 height 12
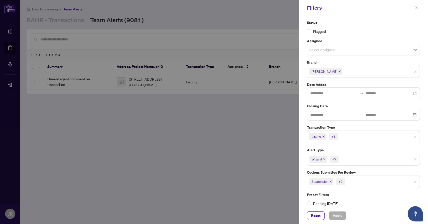
click at [357, 177] on div "Suspension +2" at bounding box center [363, 181] width 113 height 13
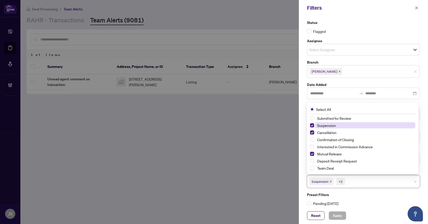
drag, startPoint x: 347, startPoint y: 116, endPoint x: 344, endPoint y: 128, distance: 11.7
click at [347, 116] on span "Submitted for Review" at bounding box center [334, 118] width 34 height 5
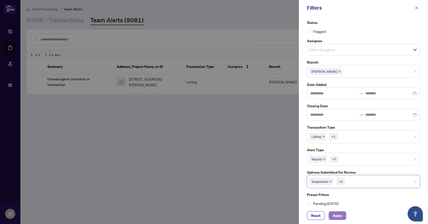
click at [335, 212] on span "Apply" at bounding box center [337, 216] width 9 height 8
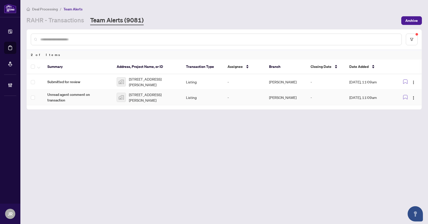
click at [175, 97] on span "[STREET_ADDRESS][PERSON_NAME]" at bounding box center [153, 97] width 49 height 11
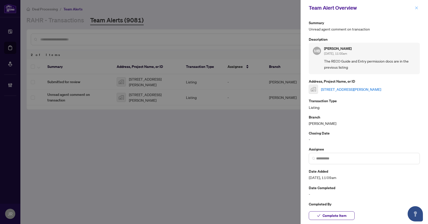
click at [419, 10] on button "button" at bounding box center [416, 8] width 7 height 6
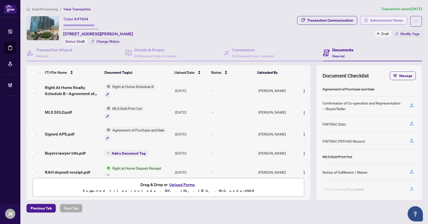
click at [381, 18] on span "Administrator Notes" at bounding box center [386, 20] width 33 height 8
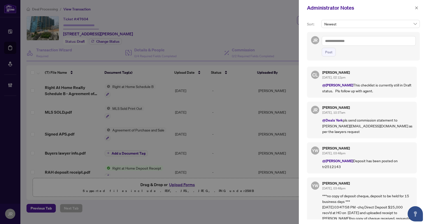
click at [347, 41] on textarea at bounding box center [369, 41] width 94 height 10
click at [350, 45] on span "[PERSON_NAME]" at bounding box center [356, 44] width 34 height 5
click at [348, 42] on textarea "**********" at bounding box center [369, 41] width 94 height 10
type textarea "**********"
click at [333, 52] on button "Post" at bounding box center [329, 52] width 14 height 9
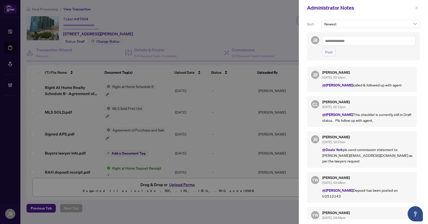
click at [417, 9] on icon "close" at bounding box center [417, 8] width 4 height 4
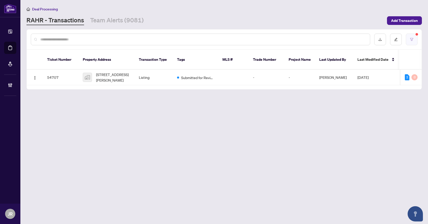
click at [409, 42] on button "button" at bounding box center [412, 40] width 12 height 12
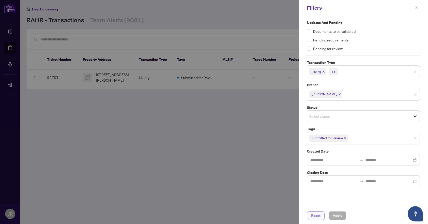
click at [321, 216] on button "Reset" at bounding box center [316, 216] width 18 height 9
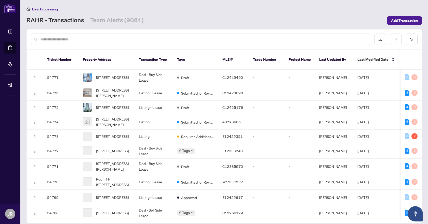
click at [114, 39] on input "text" at bounding box center [203, 40] width 326 height 6
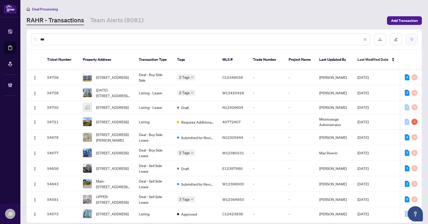
click at [412, 38] on icon "filter" at bounding box center [412, 40] width 4 height 4
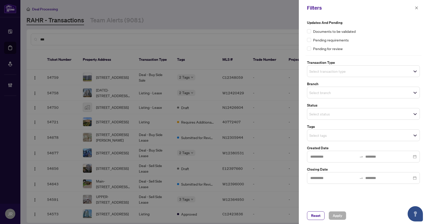
click at [335, 93] on input "search" at bounding box center [327, 93] width 36 height 6
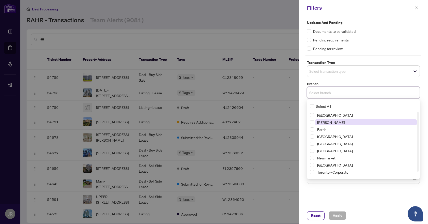
click at [333, 121] on span "[PERSON_NAME]" at bounding box center [366, 122] width 102 height 6
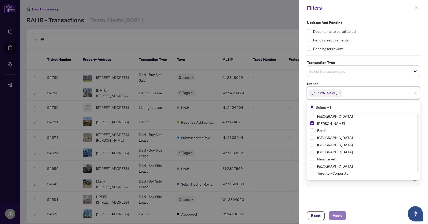
click at [337, 215] on span "Apply" at bounding box center [337, 216] width 9 height 8
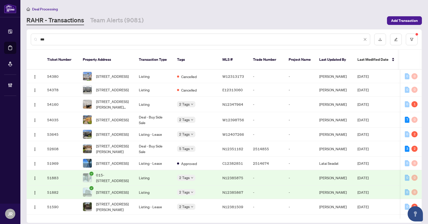
click at [66, 39] on input "**" at bounding box center [201, 40] width 322 height 6
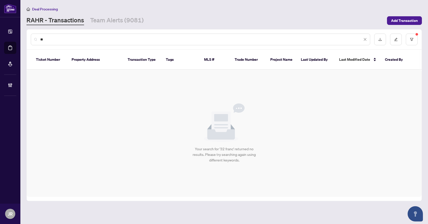
type input "*"
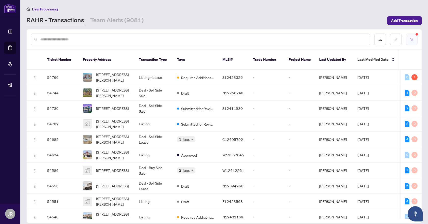
click at [416, 39] on button "button" at bounding box center [412, 40] width 12 height 12
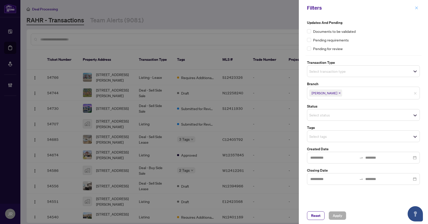
click at [418, 6] on icon "close" at bounding box center [417, 8] width 4 height 4
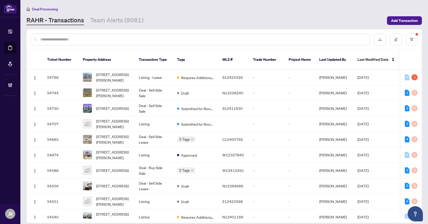
click at [217, 39] on input "text" at bounding box center [203, 40] width 326 height 6
click at [88, 39] on input "text" at bounding box center [203, 40] width 326 height 6
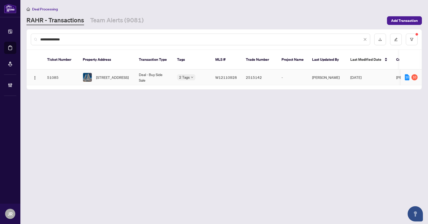
type input "**********"
click at [152, 74] on td "Deal - Buy Side Sale" at bounding box center [154, 78] width 38 height 16
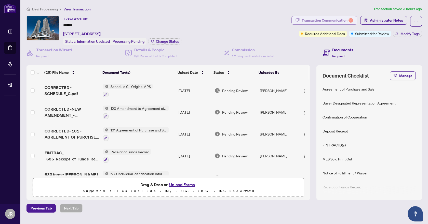
click at [351, 20] on div "10" at bounding box center [350, 20] width 5 height 5
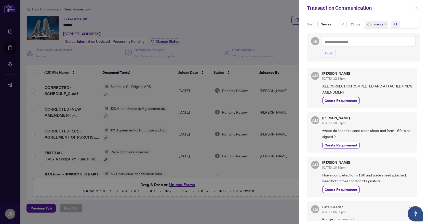
click at [416, 6] on icon "close" at bounding box center [417, 8] width 4 height 4
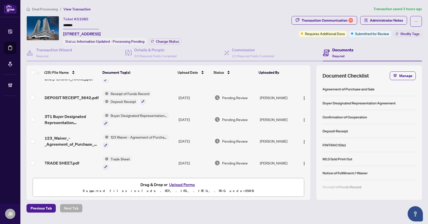
scroll to position [127, 0]
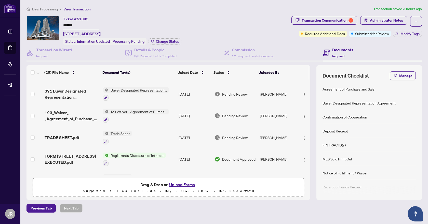
click at [71, 135] on span "TRADE SHEET.pdf" at bounding box center [62, 138] width 35 height 6
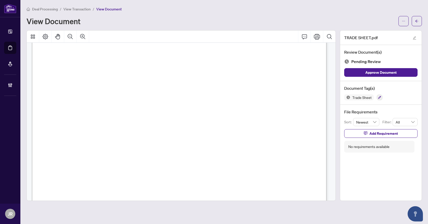
scroll to position [229, 0]
click at [417, 21] on icon "arrow-left" at bounding box center [417, 21] width 4 height 4
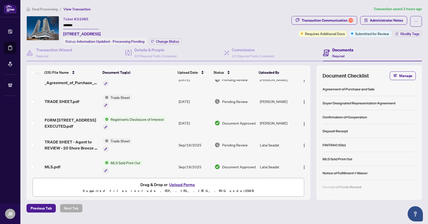
scroll to position [178, 0]
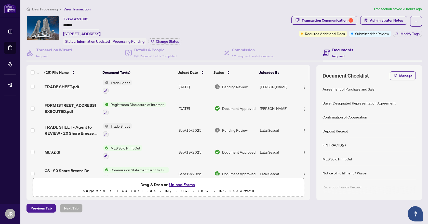
click at [192, 102] on td "Sep/22/2025" at bounding box center [195, 109] width 36 height 22
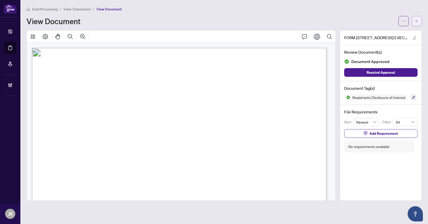
click at [415, 21] on icon "arrow-left" at bounding box center [417, 21] width 4 height 4
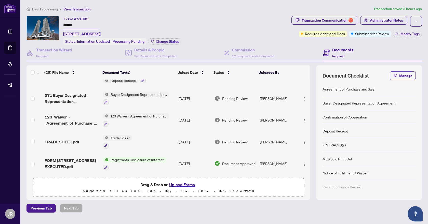
scroll to position [127, 0]
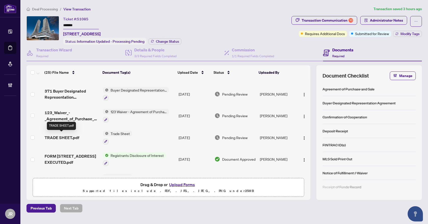
click at [66, 138] on span "TRADE SHEET.pdf" at bounding box center [62, 138] width 35 height 6
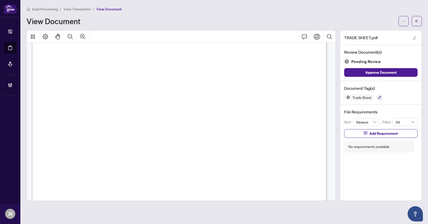
scroll to position [127, 0]
click at [69, 33] on button "Zoom Out" at bounding box center [70, 37] width 12 height 12
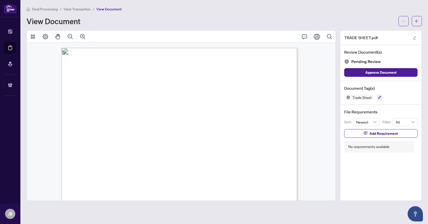
scroll to position [102, 0]
click at [417, 21] on icon "arrow-left" at bounding box center [417, 21] width 4 height 4
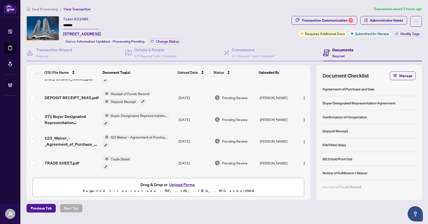
scroll to position [127, 0]
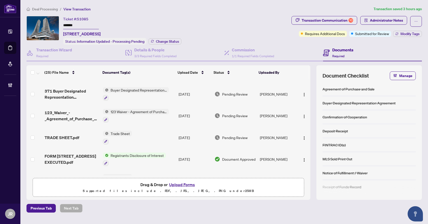
click at [85, 135] on div "TRADE SHEET.pdf" at bounding box center [72, 138] width 54 height 6
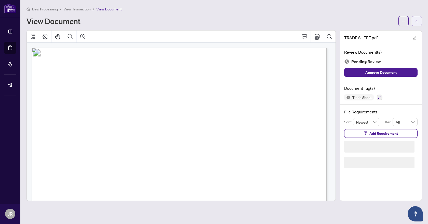
click at [417, 19] on span "button" at bounding box center [417, 21] width 4 height 8
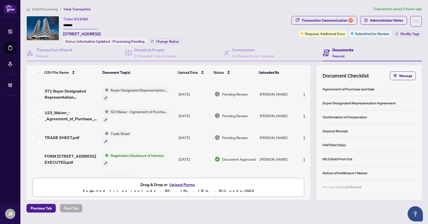
scroll to position [178, 0]
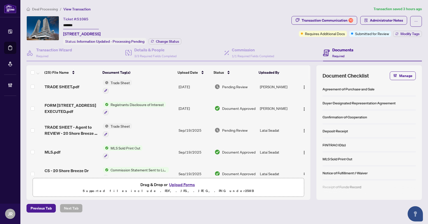
click at [152, 127] on td "Trade Sheet" at bounding box center [139, 130] width 76 height 22
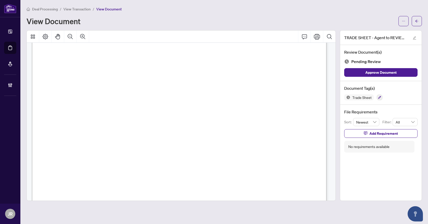
scroll to position [4, 0]
click at [420, 19] on button "button" at bounding box center [417, 21] width 10 height 10
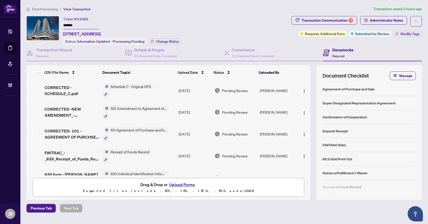
click at [344, 13] on div "Deal Processing / View Transaction Transaction saved 3 hours ago Ticket #: 5108…" at bounding box center [223, 109] width 399 height 207
click at [344, 19] on div "Transaction Communication 10" at bounding box center [327, 20] width 51 height 8
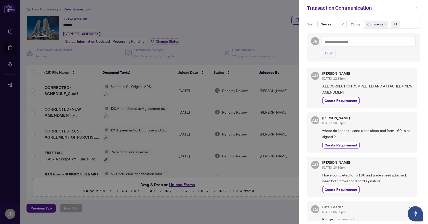
click at [417, 7] on icon "close" at bounding box center [417, 8] width 4 height 4
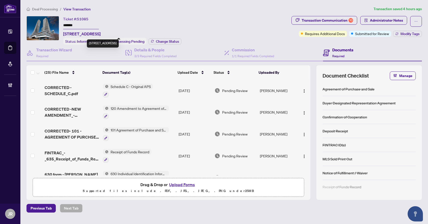
drag, startPoint x: 64, startPoint y: 32, endPoint x: 110, endPoint y: 32, distance: 45.8
click at [101, 32] on span "2504-20 Shore Breeze Dr, Toronto, Ontario M8V 0C7, Canada" at bounding box center [81, 34] width 37 height 6
copy span "2504-20 Shore Breeze Dr"
click at [82, 19] on span "51085" at bounding box center [82, 19] width 11 height 5
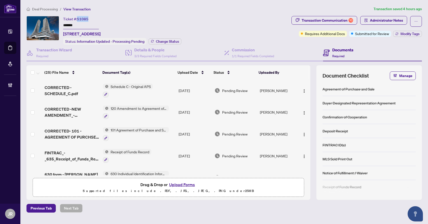
copy span "51085"
click at [72, 25] on input "*******" at bounding box center [81, 25] width 36 height 7
click at [161, 51] on h4 "Details & People" at bounding box center [155, 50] width 42 height 6
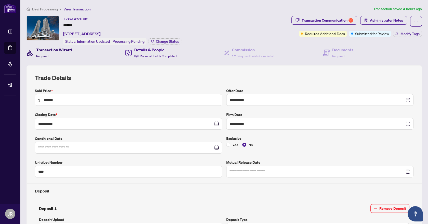
click at [71, 51] on h4 "Transaction Wizard" at bounding box center [54, 50] width 36 height 6
